Goal: Information Seeking & Learning: Learn about a topic

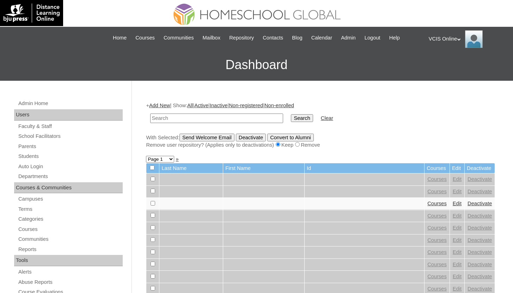
click at [259, 120] on input "text" at bounding box center [216, 119] width 133 height 10
type input "shmily"
click at [291, 114] on input "Search" at bounding box center [302, 118] width 22 height 8
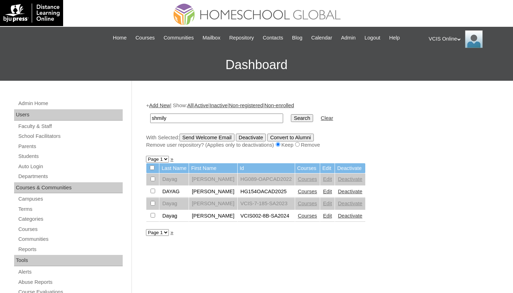
click at [304, 219] on link "Courses" at bounding box center [307, 216] width 19 height 6
click at [310, 194] on link "Courses" at bounding box center [307, 192] width 19 height 6
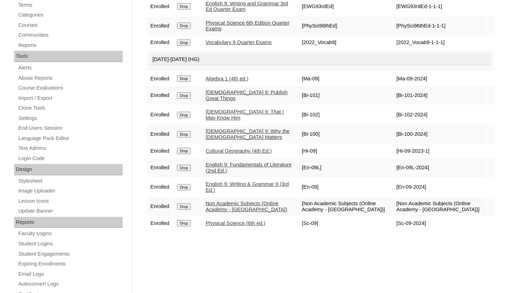
scroll to position [206, 0]
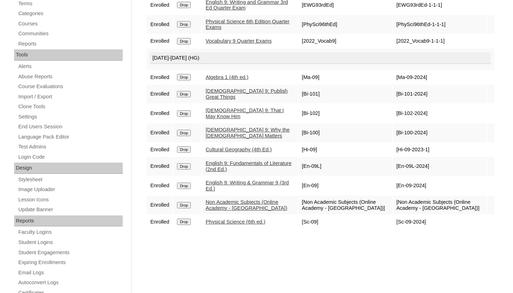
click at [220, 80] on link "Algebra 1 (4th ed.)" at bounding box center [227, 77] width 43 height 6
drag, startPoint x: 228, startPoint y: 182, endPoint x: 161, endPoint y: 0, distance: 193.8
click at [0, 0] on div "Admin Home Users Faculty & Staff School Facilitators Parents Students Auto Logi…" at bounding box center [256, 118] width 513 height 486
